Goal: Transaction & Acquisition: Obtain resource

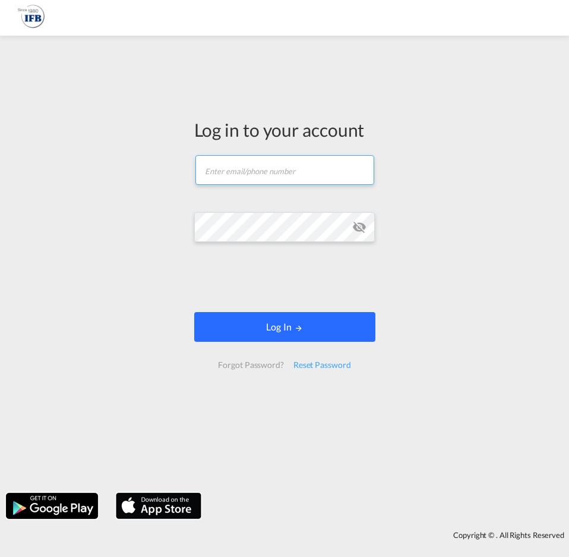
type input "[PERSON_NAME][EMAIL_ADDRESS][DOMAIN_NAME]"
click at [228, 329] on button "Log In" at bounding box center [284, 327] width 181 height 30
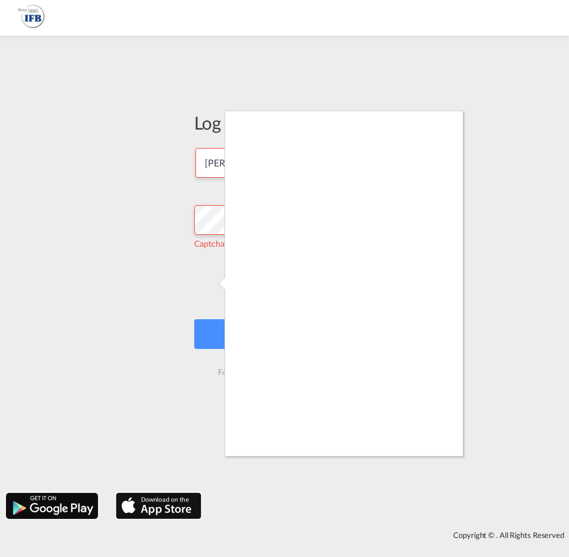
click at [216, 329] on div at bounding box center [284, 278] width 569 height 557
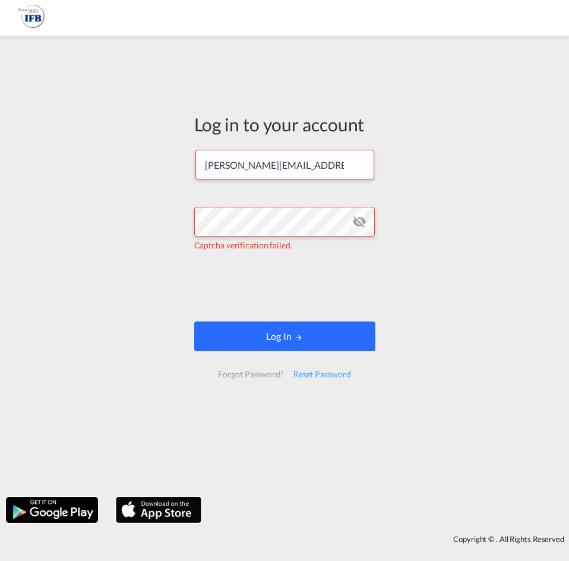
click at [279, 326] on button "Log In" at bounding box center [284, 336] width 181 height 30
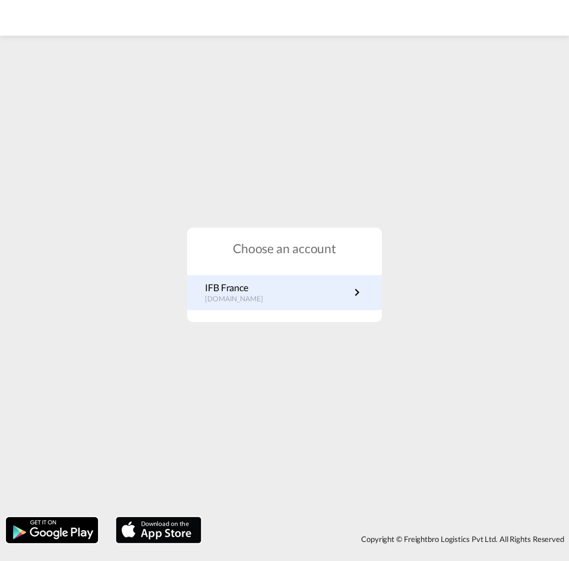
click at [283, 286] on link "IFB France [DOMAIN_NAME]" at bounding box center [284, 292] width 159 height 23
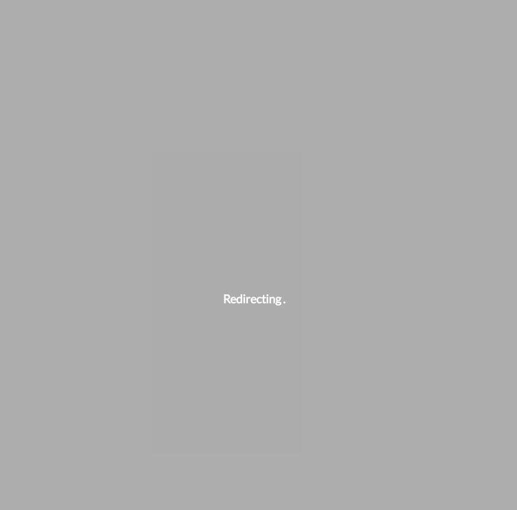
drag, startPoint x: 79, startPoint y: 190, endPoint x: -145, endPoint y: 190, distance: 224.0
click at [0, 190] on html "Redirecting" at bounding box center [258, 255] width 517 height 510
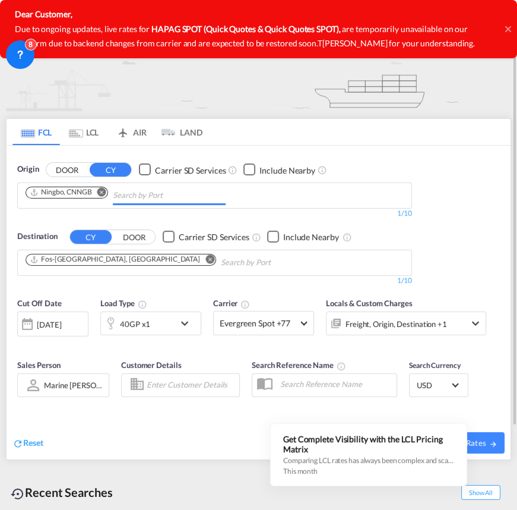
click at [165, 197] on input "Chips input." at bounding box center [169, 195] width 113 height 19
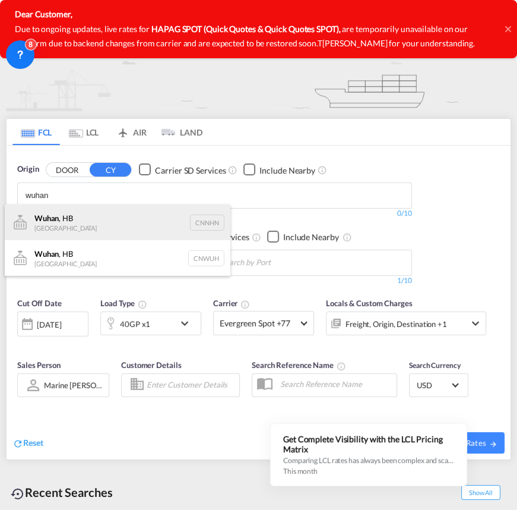
type input "wuhan"
click at [87, 222] on div "Wuhan , HB China CNNHN" at bounding box center [118, 222] width 226 height 36
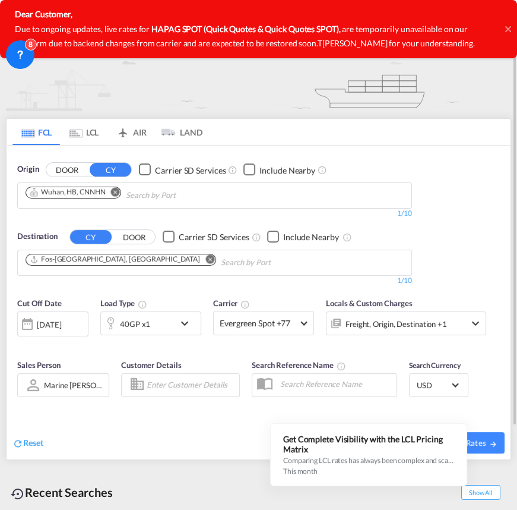
click at [60, 326] on div "12 Sep 2025" at bounding box center [49, 324] width 24 height 11
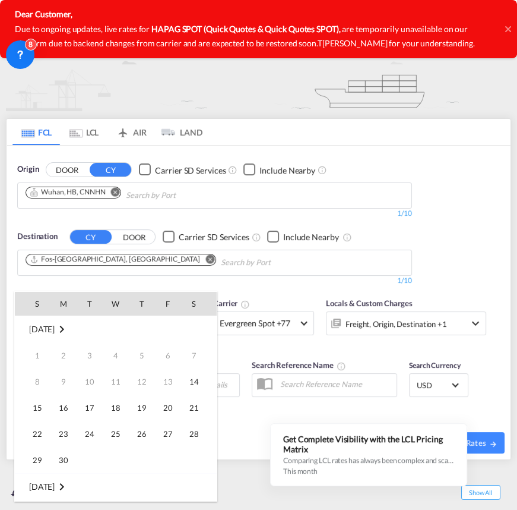
scroll to position [472, 0]
click at [64, 407] on span "15" at bounding box center [64, 408] width 24 height 24
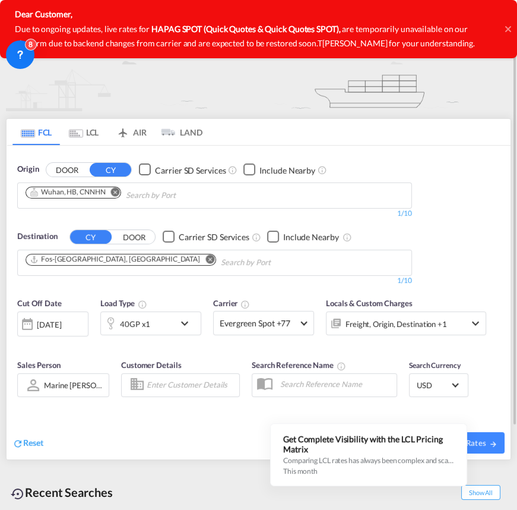
drag, startPoint x: 486, startPoint y: 446, endPoint x: 493, endPoint y: 249, distance: 196.8
click at [493, 249] on form "Origin DOOR CY Carrier SD Services Include Nearby Wuhan, HB, CNNHN 1/10 1/ Dest…" at bounding box center [259, 303] width 504 height 314
click at [260, 329] on md-select-value "Evergreen Spot +77" at bounding box center [264, 322] width 100 height 23
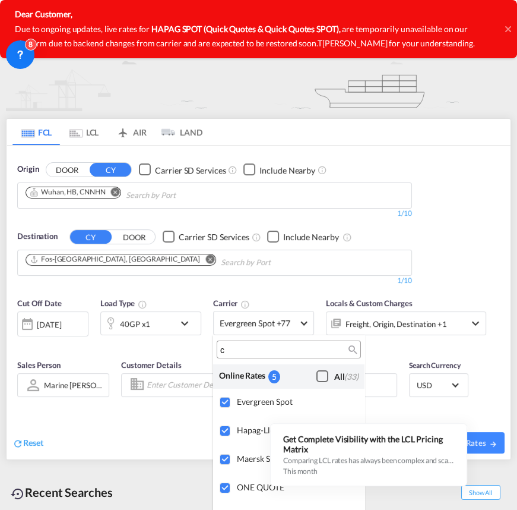
click at [258, 349] on input "c" at bounding box center [284, 350] width 128 height 11
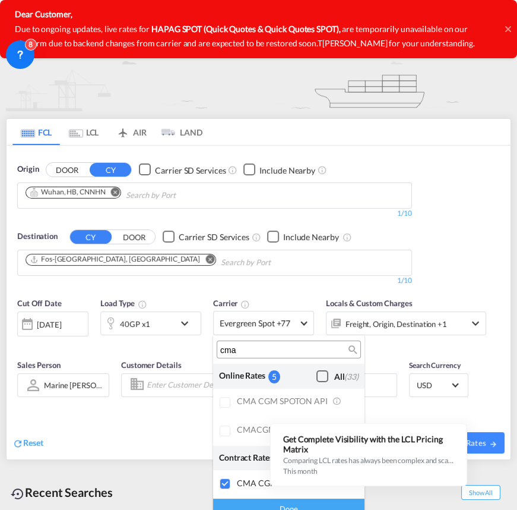
type input "cma"
click at [485, 441] on md-backdrop at bounding box center [258, 255] width 517 height 510
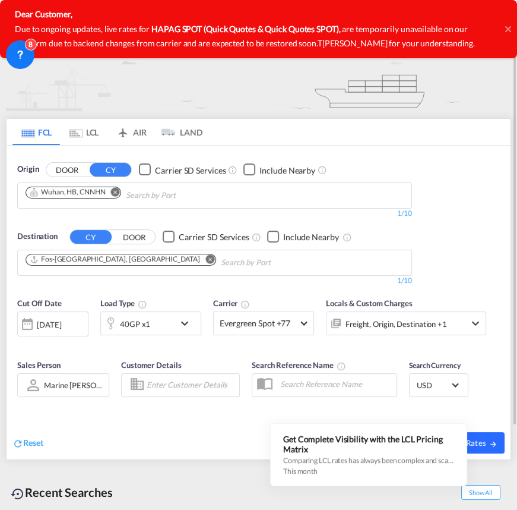
click at [485, 441] on span "Search Rates" at bounding box center [469, 443] width 57 height 10
type input "CNNHN to FRFOS / 15 Sep 2025"
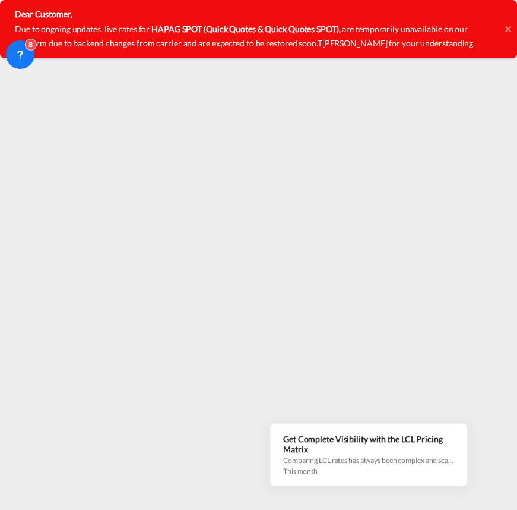
click at [510, 31] on icon at bounding box center [508, 29] width 6 height 6
